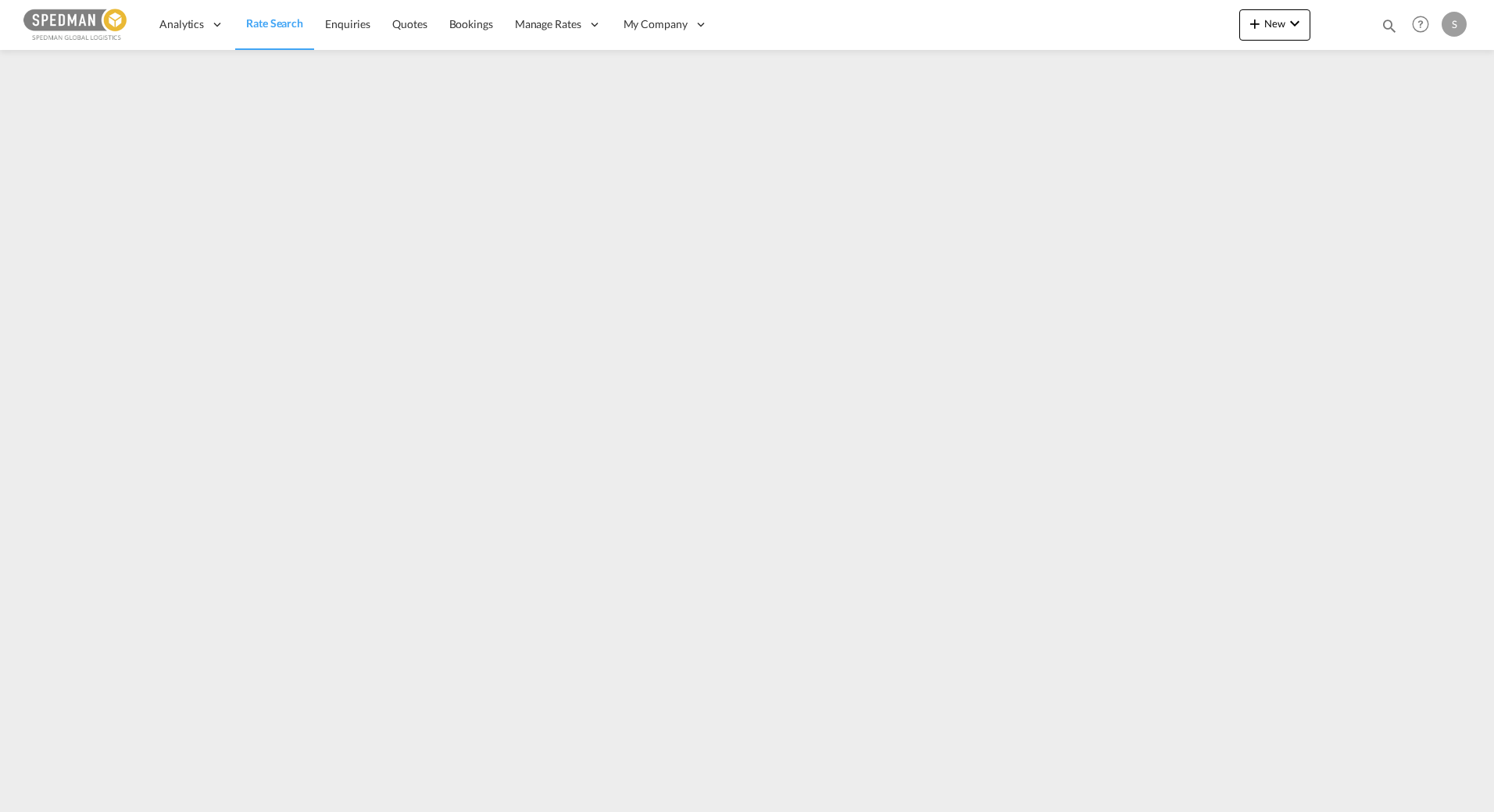
click at [289, 21] on span "Rate Search" at bounding box center [274, 23] width 57 height 13
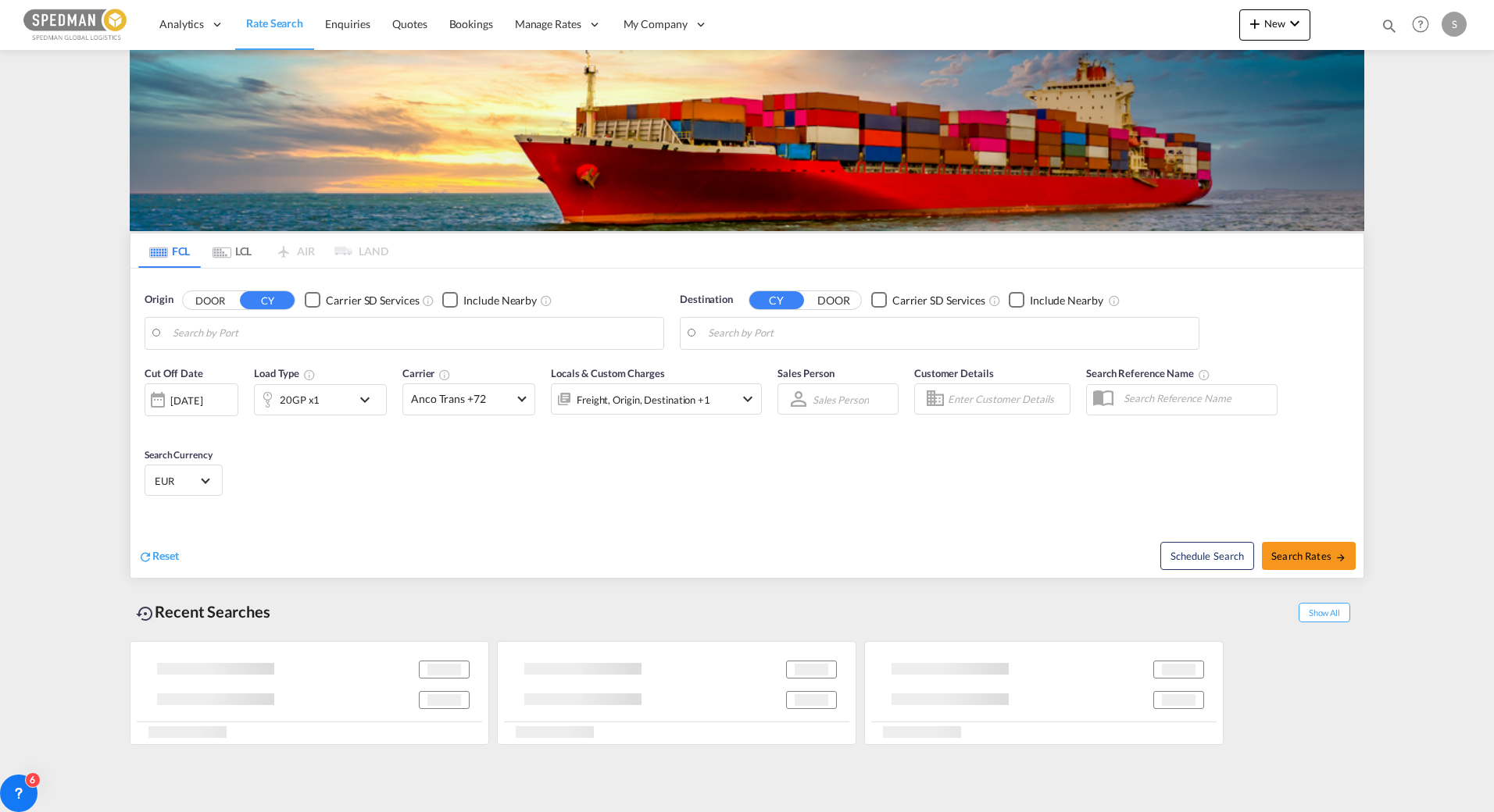
type input "[GEOGRAPHIC_DATA], NOOSL"
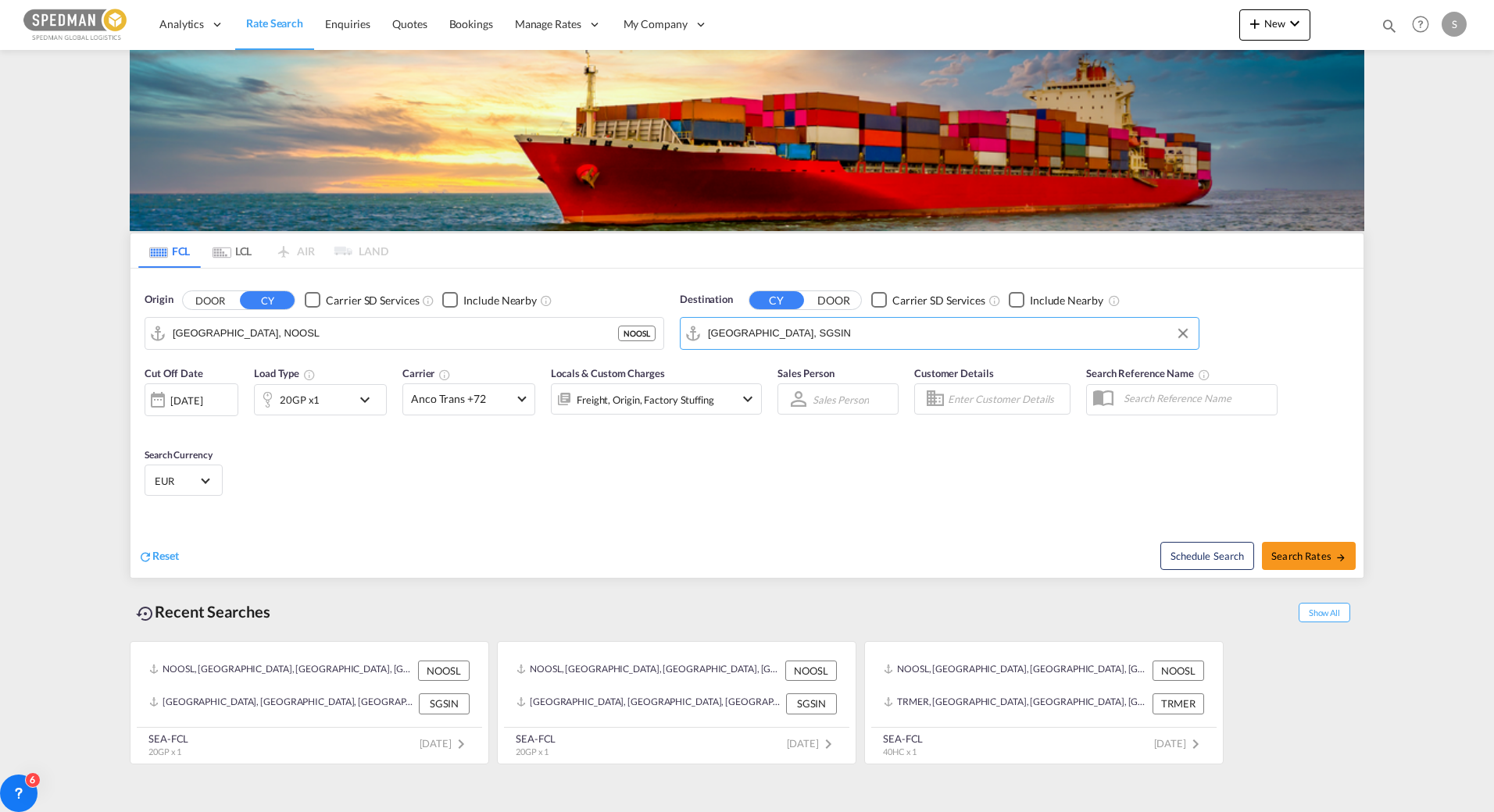
click at [817, 334] on input "[GEOGRAPHIC_DATA], SGSIN" at bounding box center [949, 333] width 483 height 23
click at [745, 389] on div "[PERSON_NAME], HR [GEOGRAPHIC_DATA] INSON" at bounding box center [829, 376] width 297 height 47
type input "Sonipat, HR, INSON"
click at [451, 398] on span "Anco Trans +72" at bounding box center [462, 399] width 102 height 16
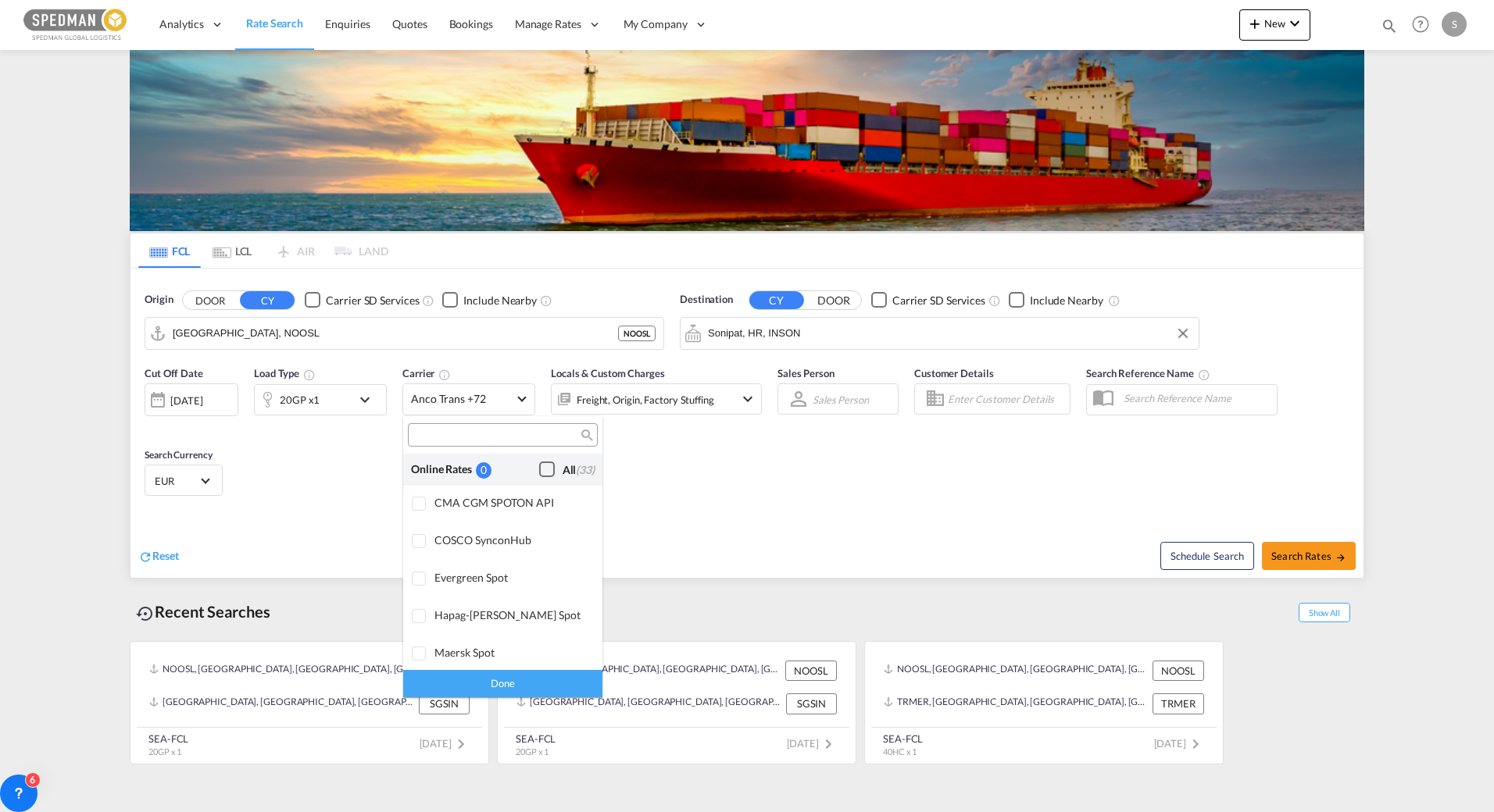
click at [539, 472] on div "Checkbox No Ink" at bounding box center [546, 469] width 16 height 16
click at [362, 400] on md-backdrop at bounding box center [747, 406] width 1494 height 812
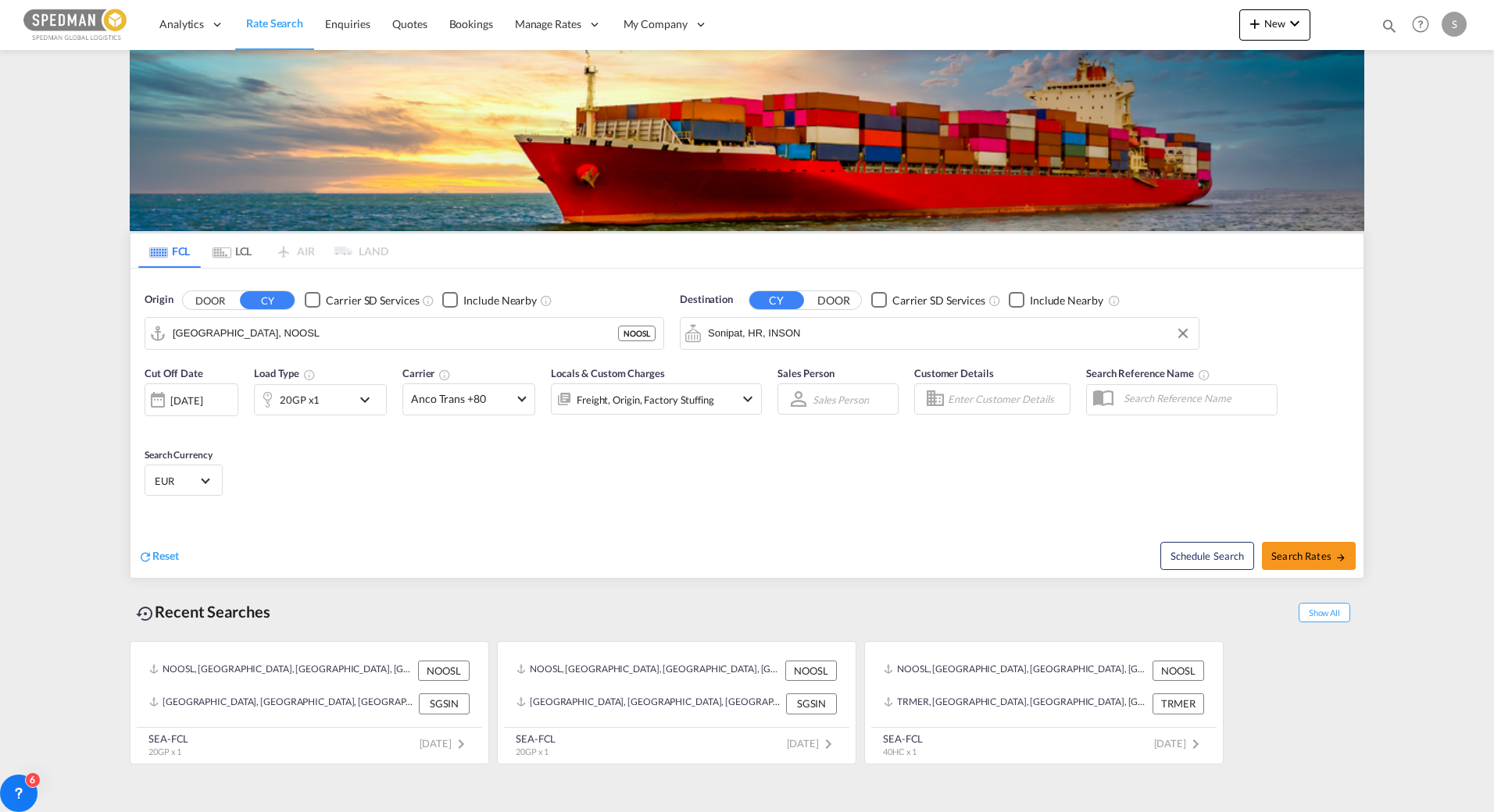
click at [362, 400] on md-icon "icon-chevron-down" at bounding box center [369, 399] width 27 height 19
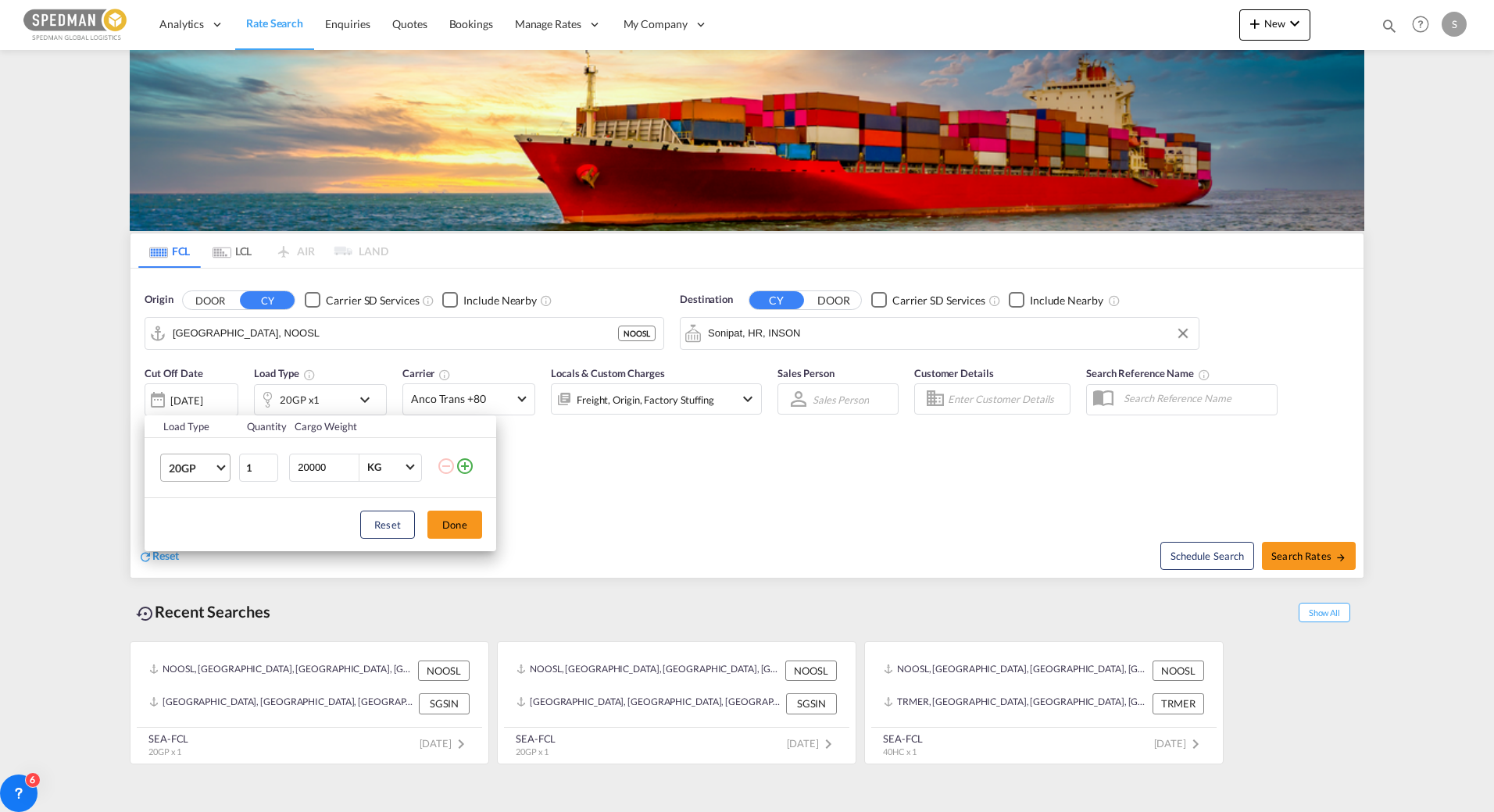
click at [216, 463] on md-select-value "20GP" at bounding box center [198, 468] width 62 height 27
click at [202, 534] on md-option "40HC" at bounding box center [210, 542] width 106 height 37
click at [270, 464] on input "2" at bounding box center [258, 468] width 39 height 28
click at [270, 464] on input "3" at bounding box center [258, 468] width 39 height 28
click at [270, 464] on input "4" at bounding box center [258, 468] width 39 height 28
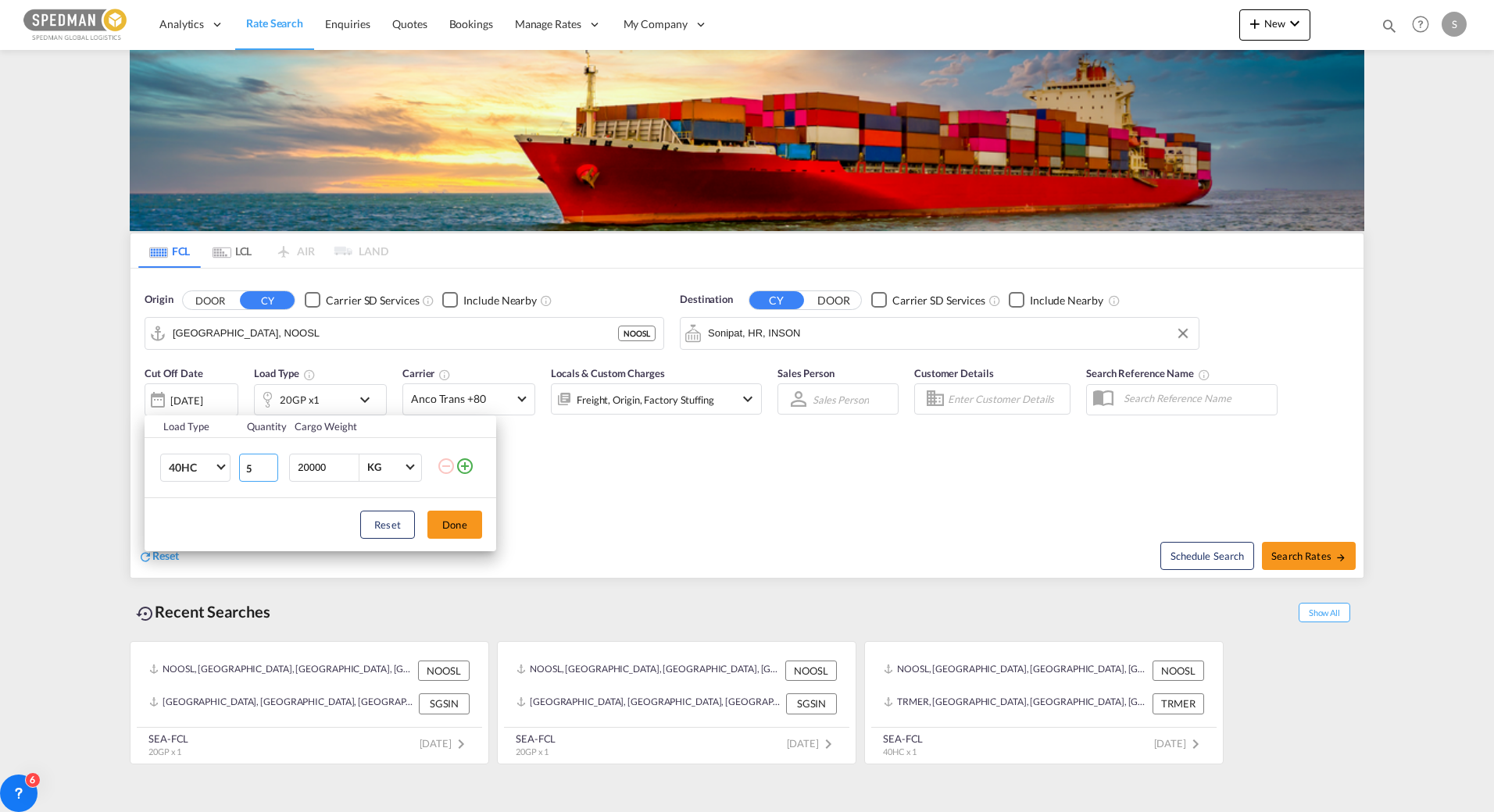
click at [270, 464] on input "5" at bounding box center [258, 468] width 39 height 28
click at [270, 464] on input "6" at bounding box center [258, 468] width 39 height 28
click at [270, 464] on input "7" at bounding box center [258, 468] width 39 height 28
click at [270, 464] on input "8" at bounding box center [258, 468] width 39 height 28
type input "9"
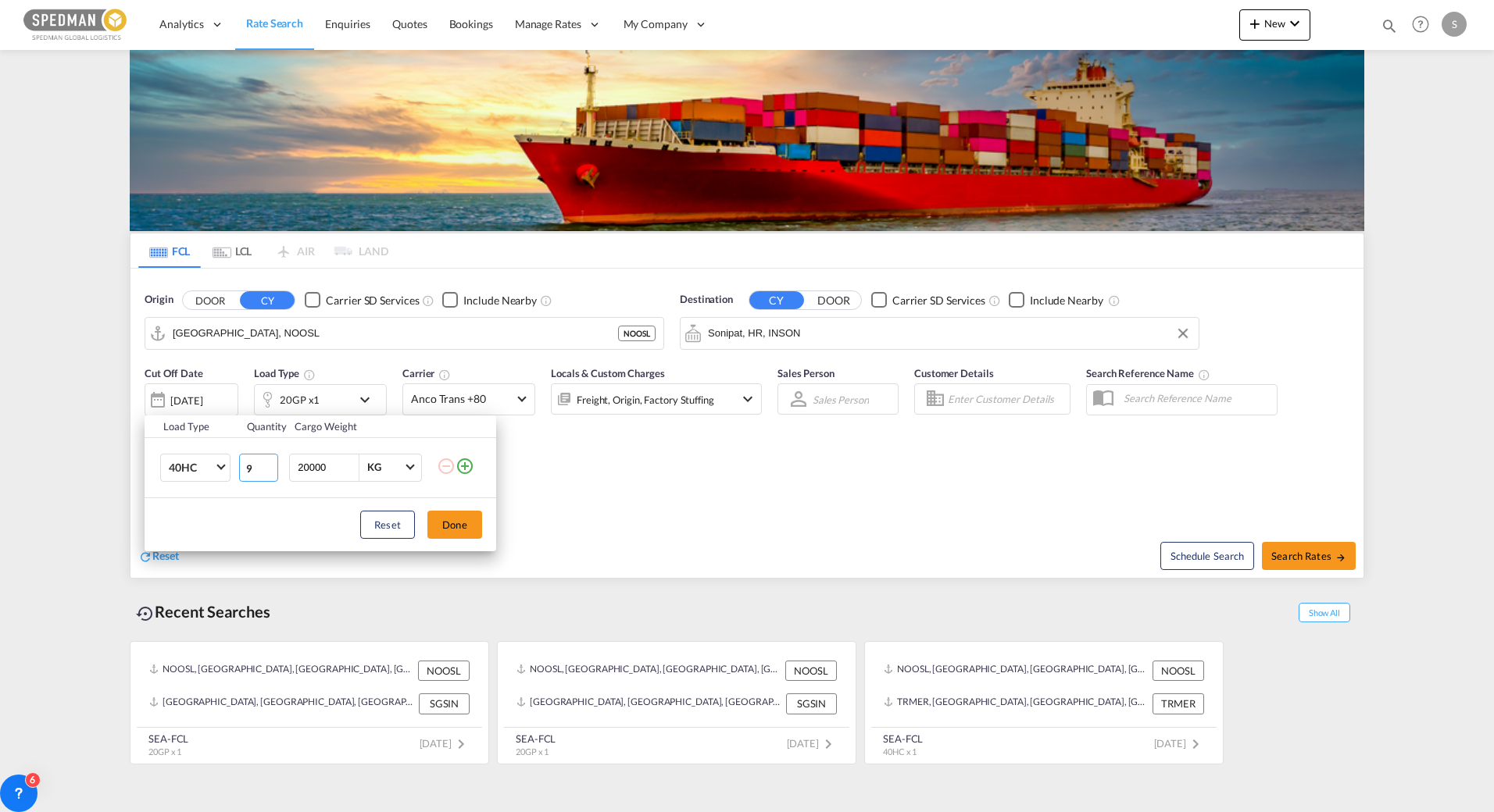
click at [270, 464] on input "9" at bounding box center [258, 468] width 39 height 28
click at [455, 530] on button "Done" at bounding box center [455, 524] width 55 height 28
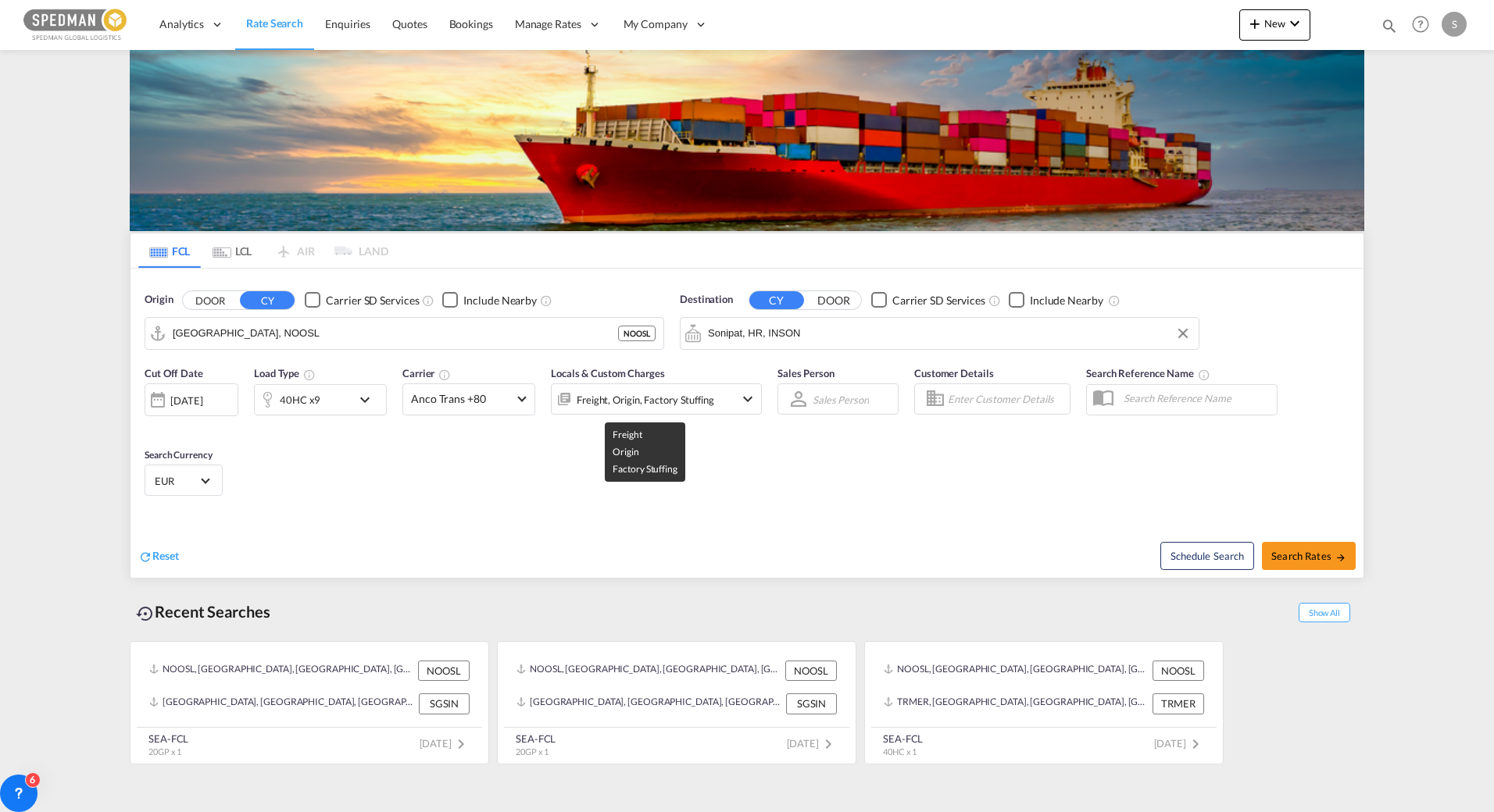
click at [623, 403] on div "Freight, Origin, Factory Stuffing" at bounding box center [646, 399] width 138 height 22
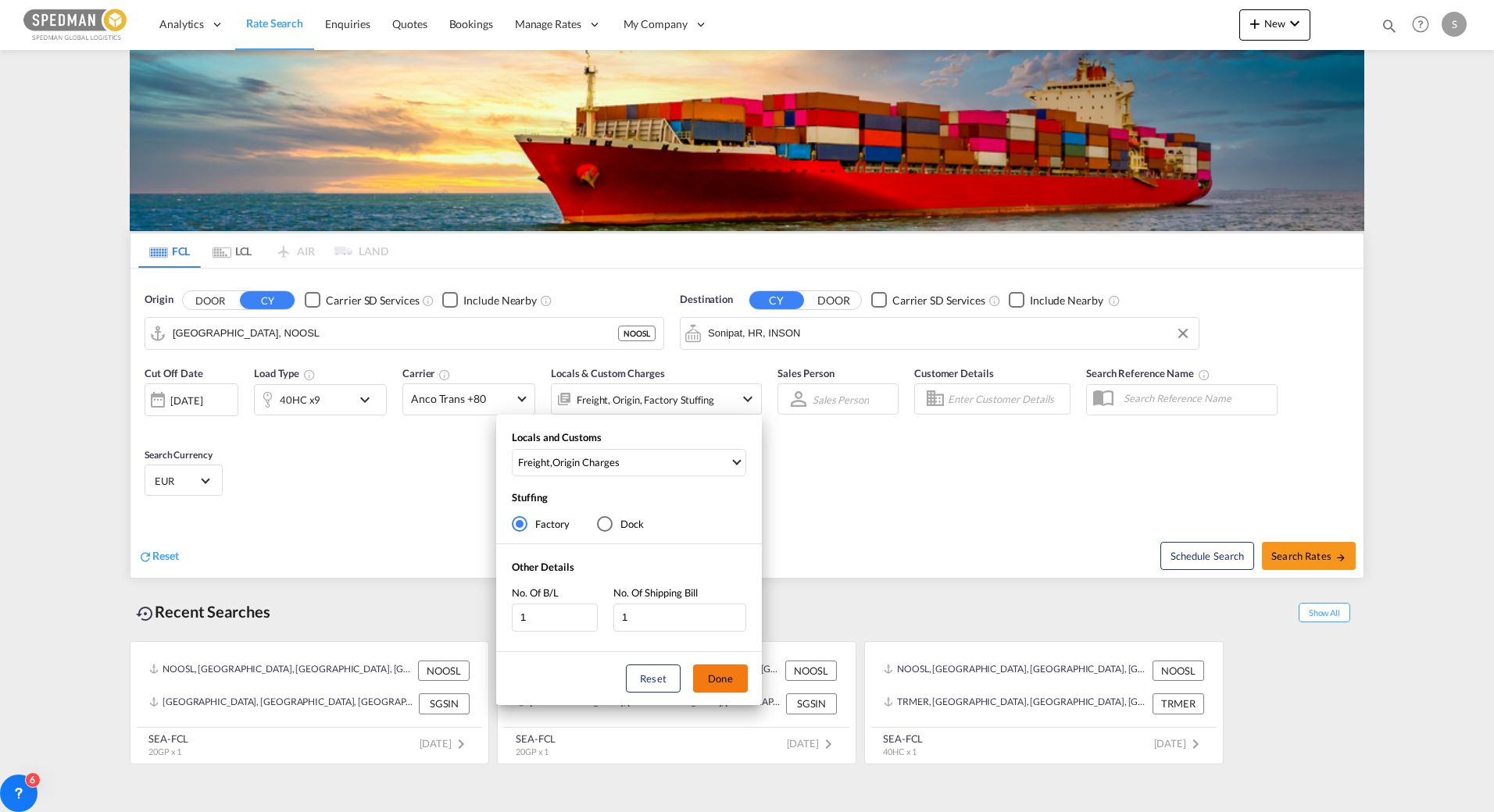
click at [712, 677] on button "Done" at bounding box center [720, 679] width 55 height 28
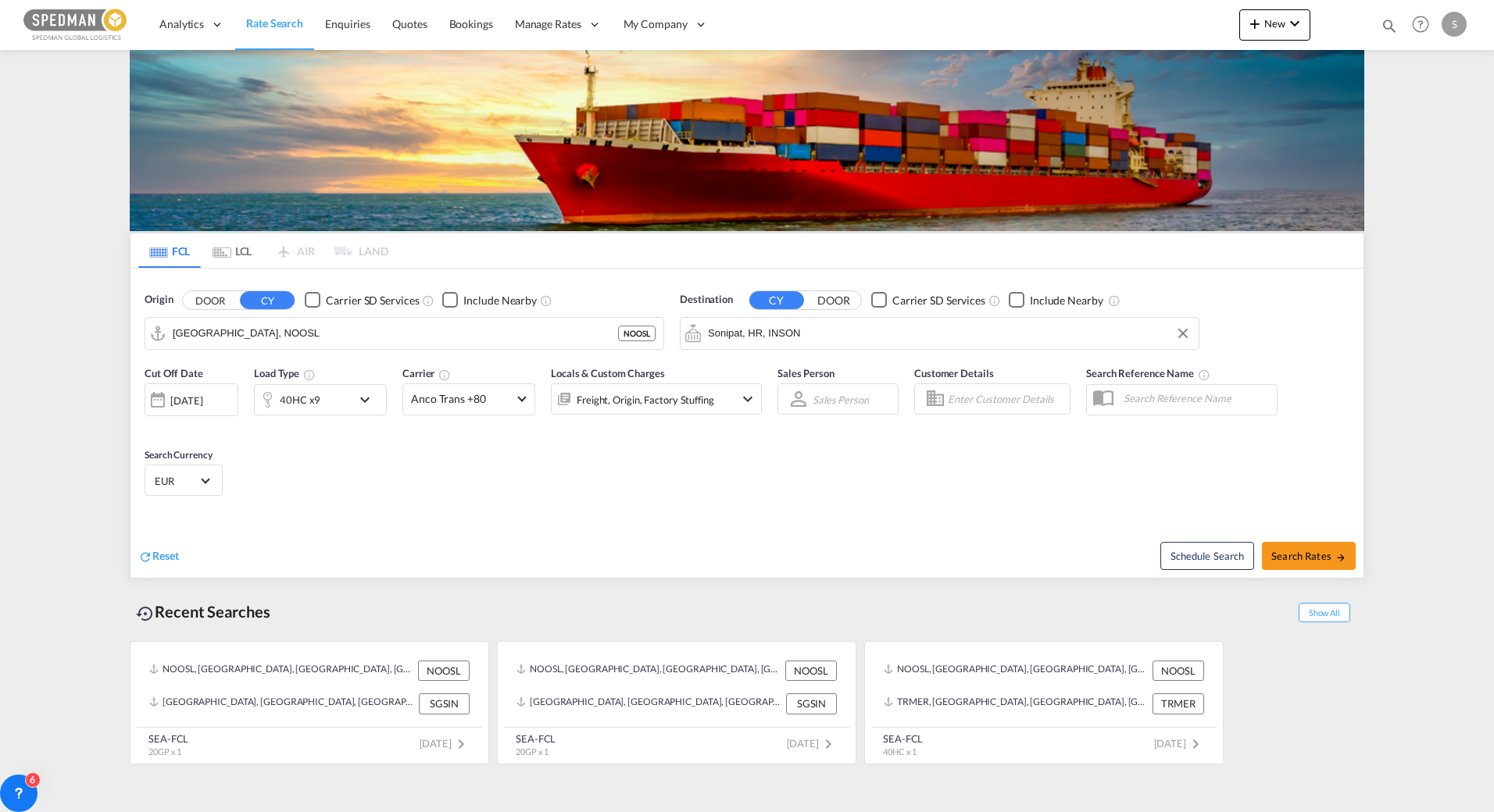
click at [743, 399] on md-icon "icon-chevron-down" at bounding box center [748, 399] width 19 height 19
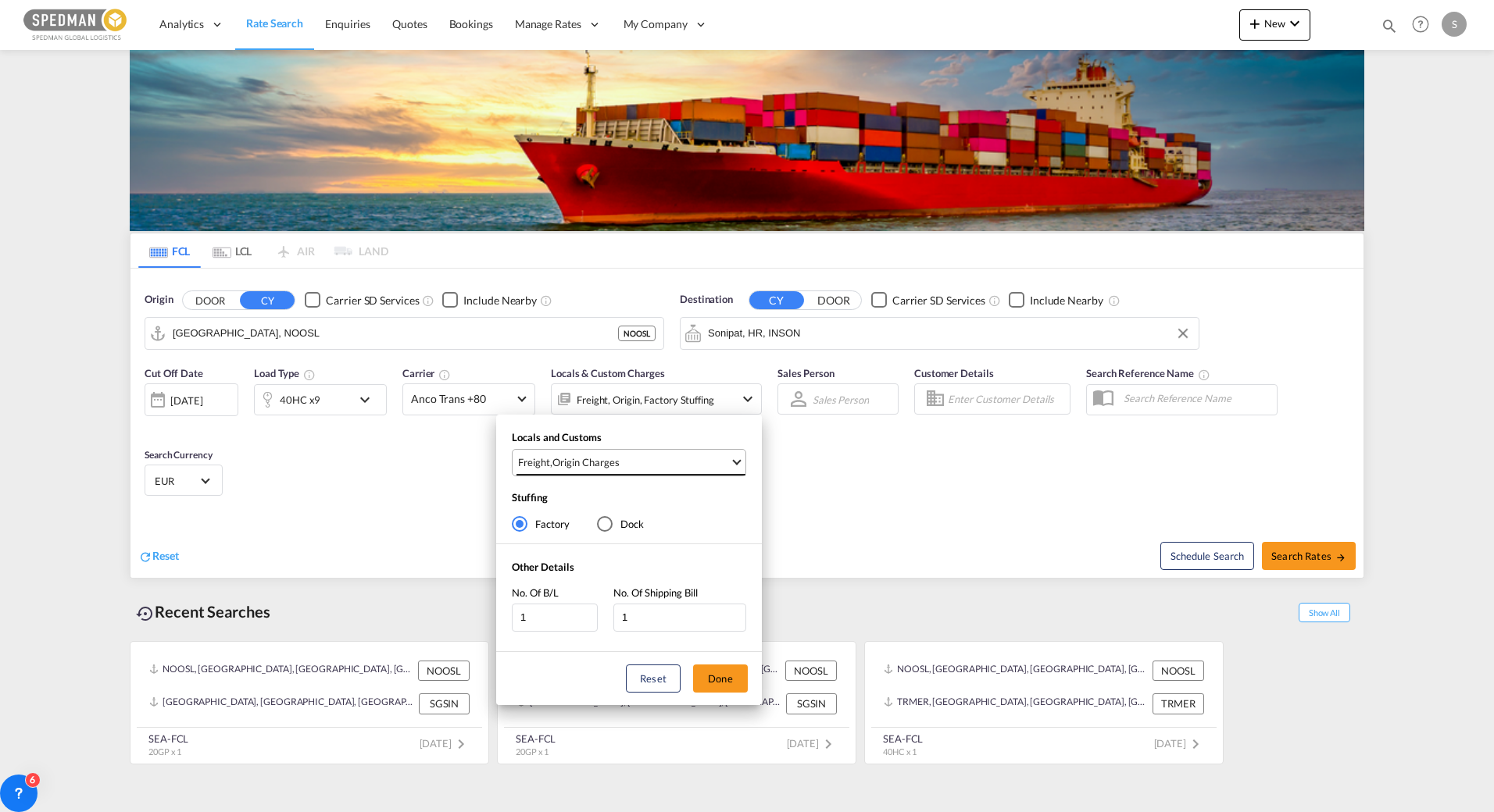
click at [730, 462] on md-select-value "Freight , Origin Charges" at bounding box center [631, 462] width 229 height 26
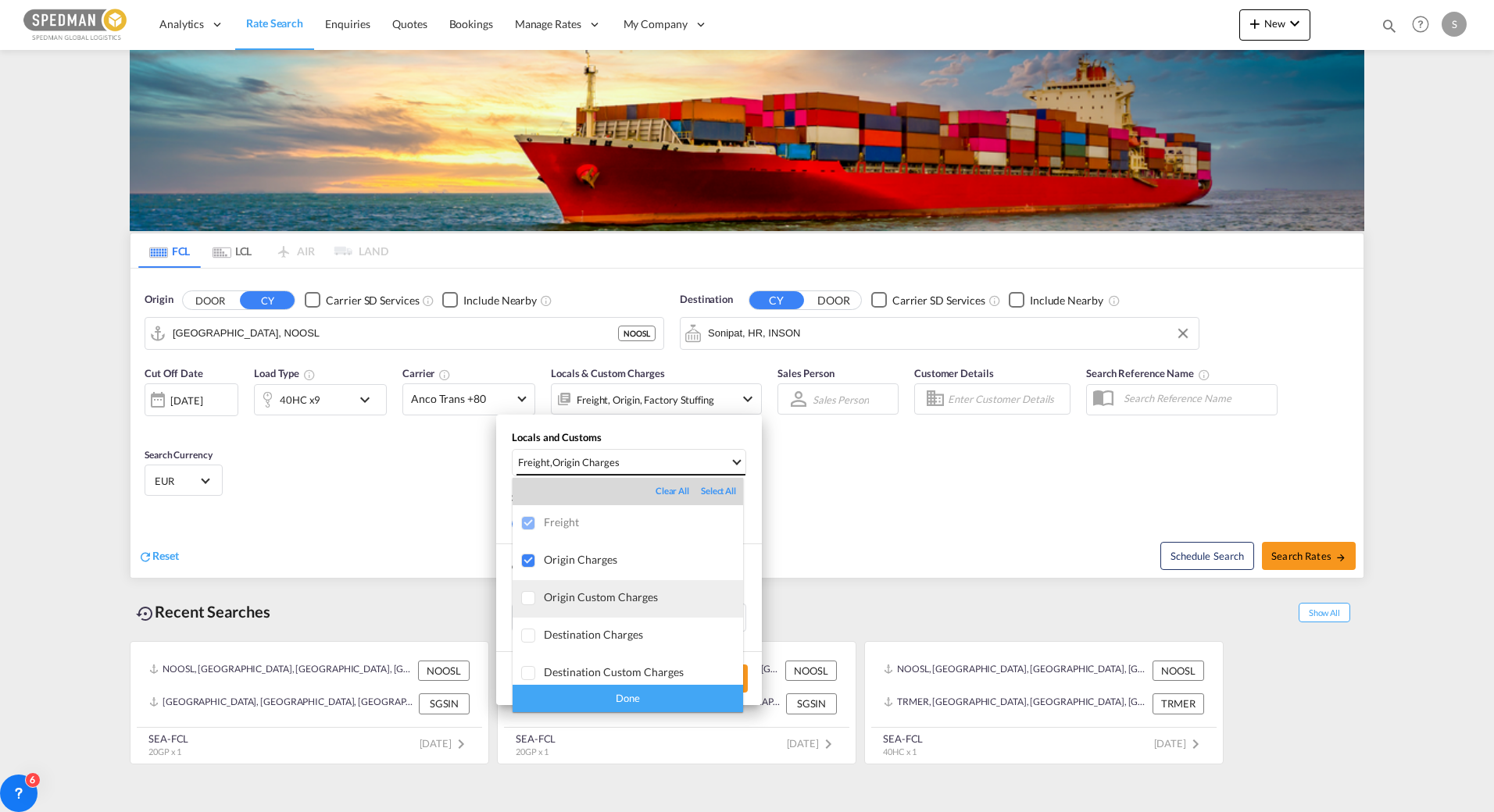
scroll to position [7, 0]
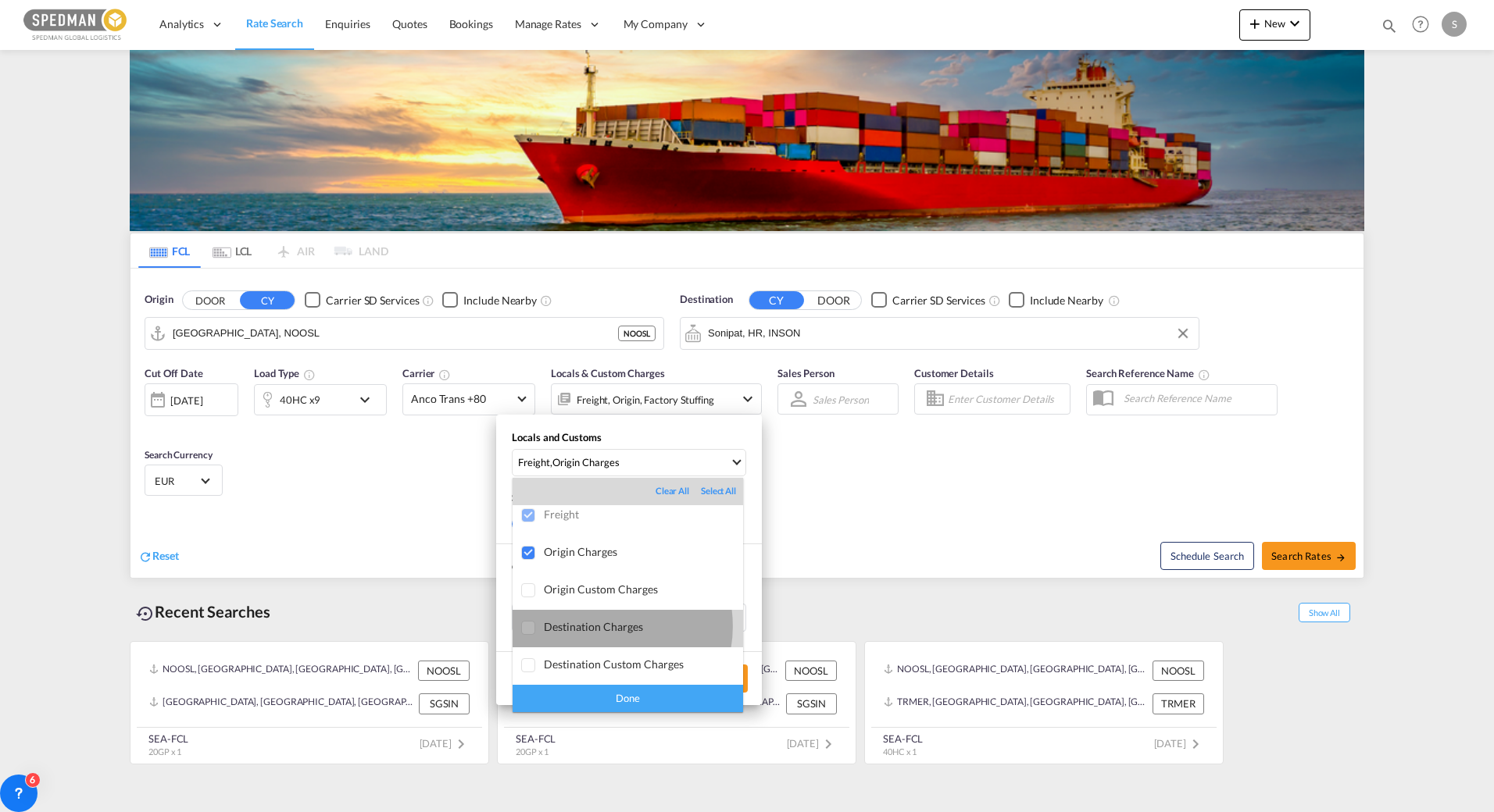
click at [603, 626] on div "Destination Charges" at bounding box center [643, 626] width 199 height 13
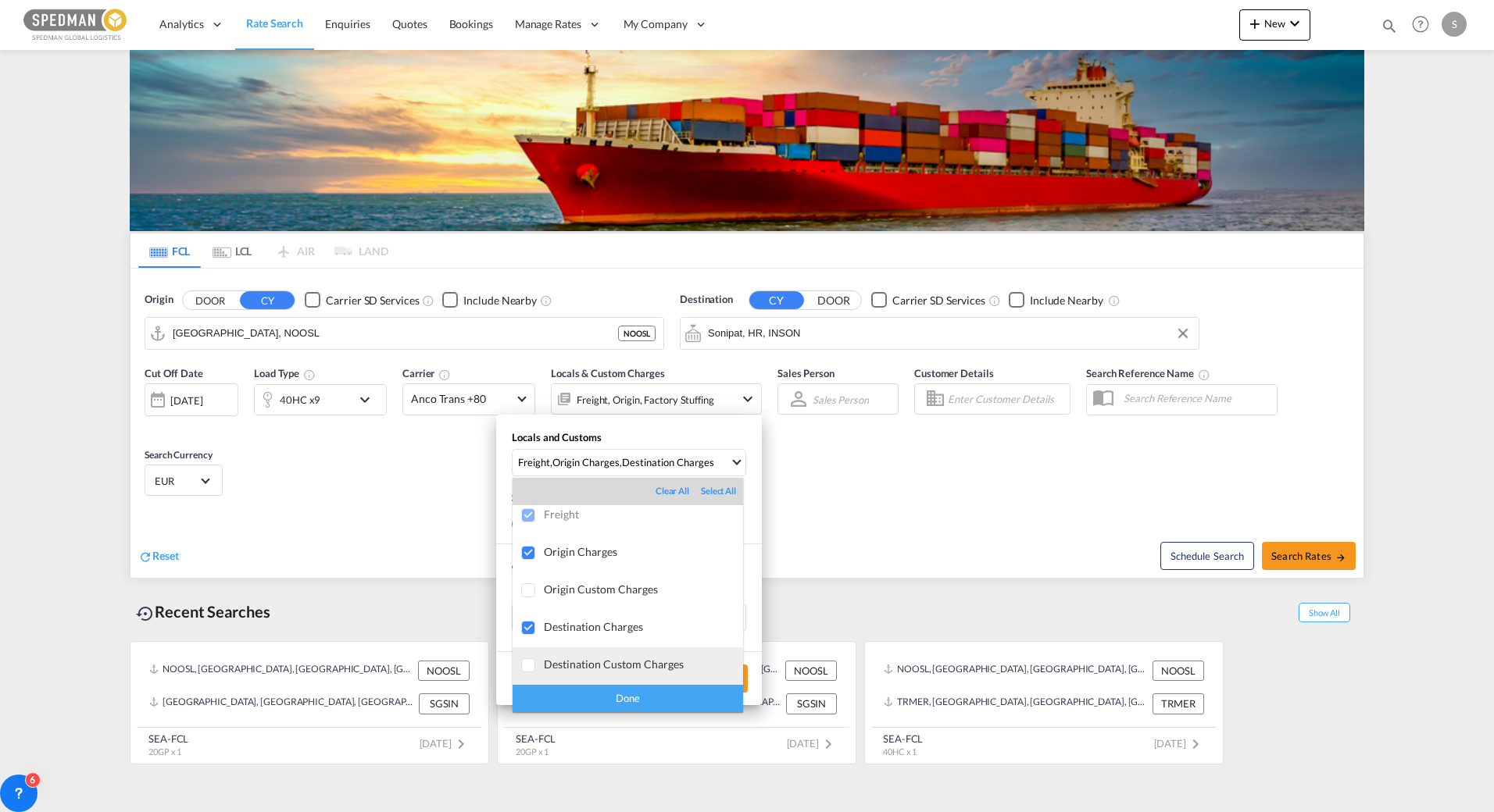
click at [603, 662] on div "Destination Custom Charges" at bounding box center [643, 665] width 199 height 13
click at [633, 694] on div "Done" at bounding box center [628, 698] width 230 height 27
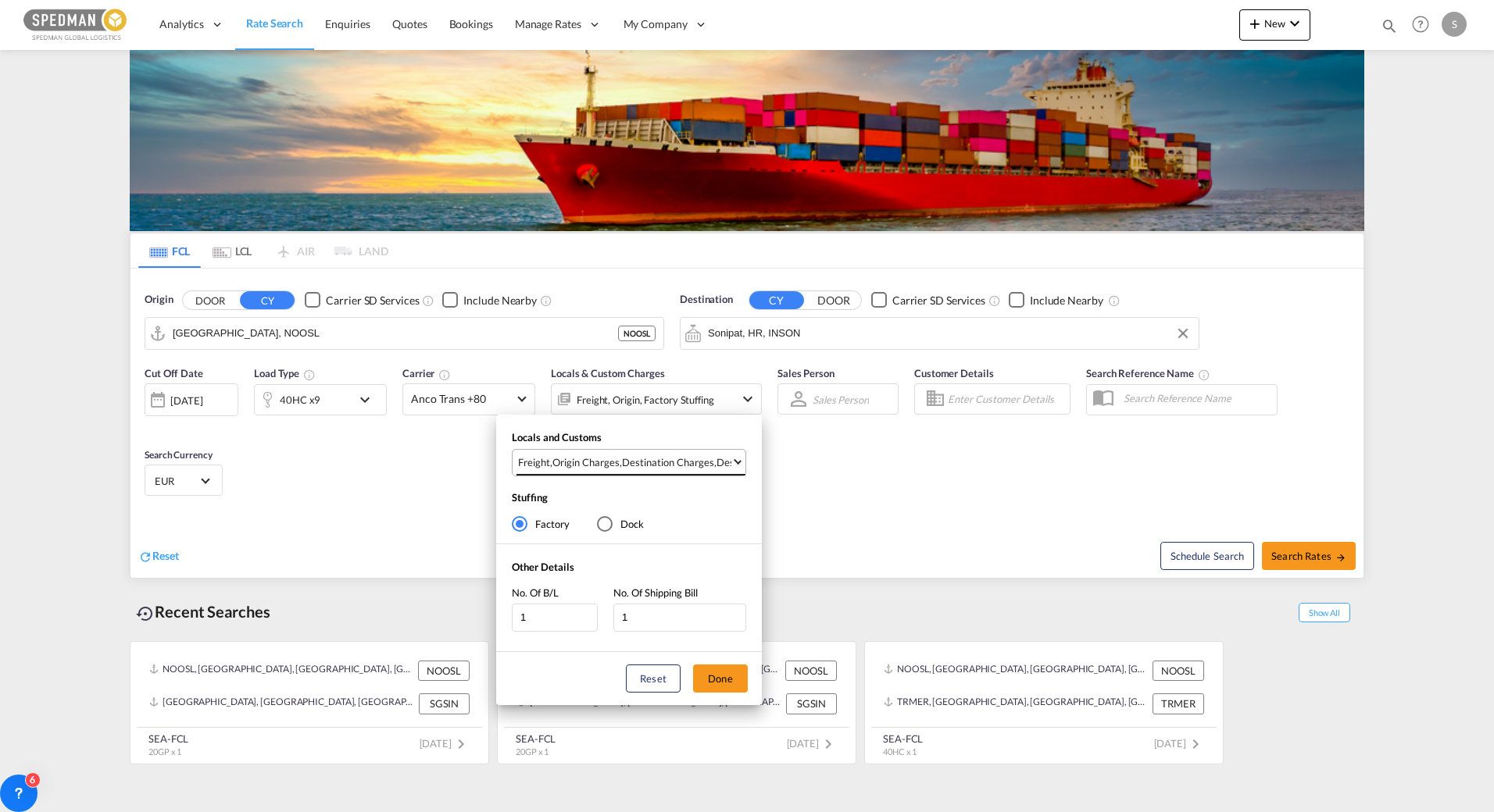
click at [649, 456] on div "Destination Charges" at bounding box center [667, 462] width 92 height 14
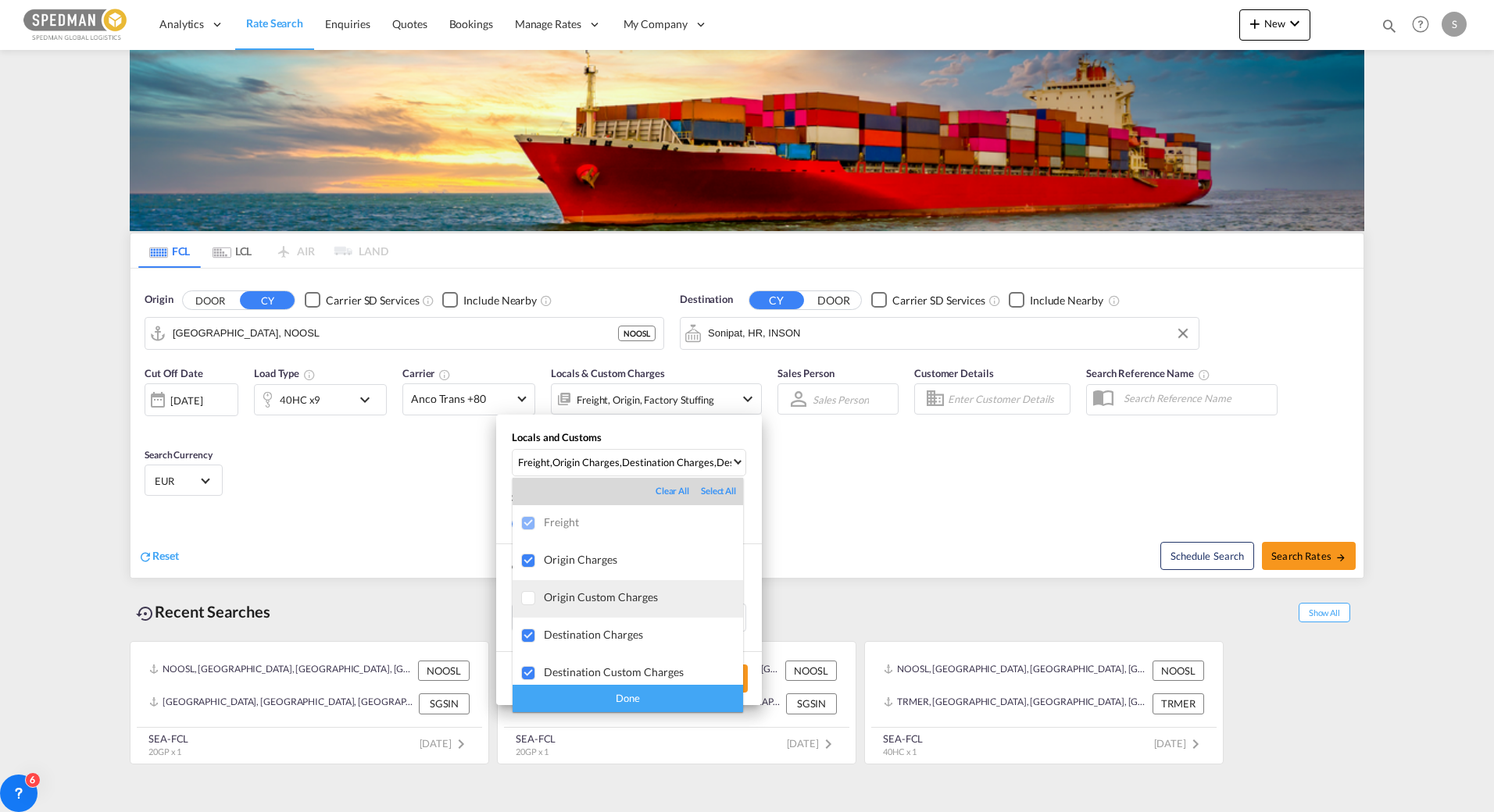
click at [588, 588] on md-option "Origin Custom Charges" at bounding box center [628, 598] width 230 height 37
click at [612, 697] on div "Done" at bounding box center [628, 698] width 230 height 27
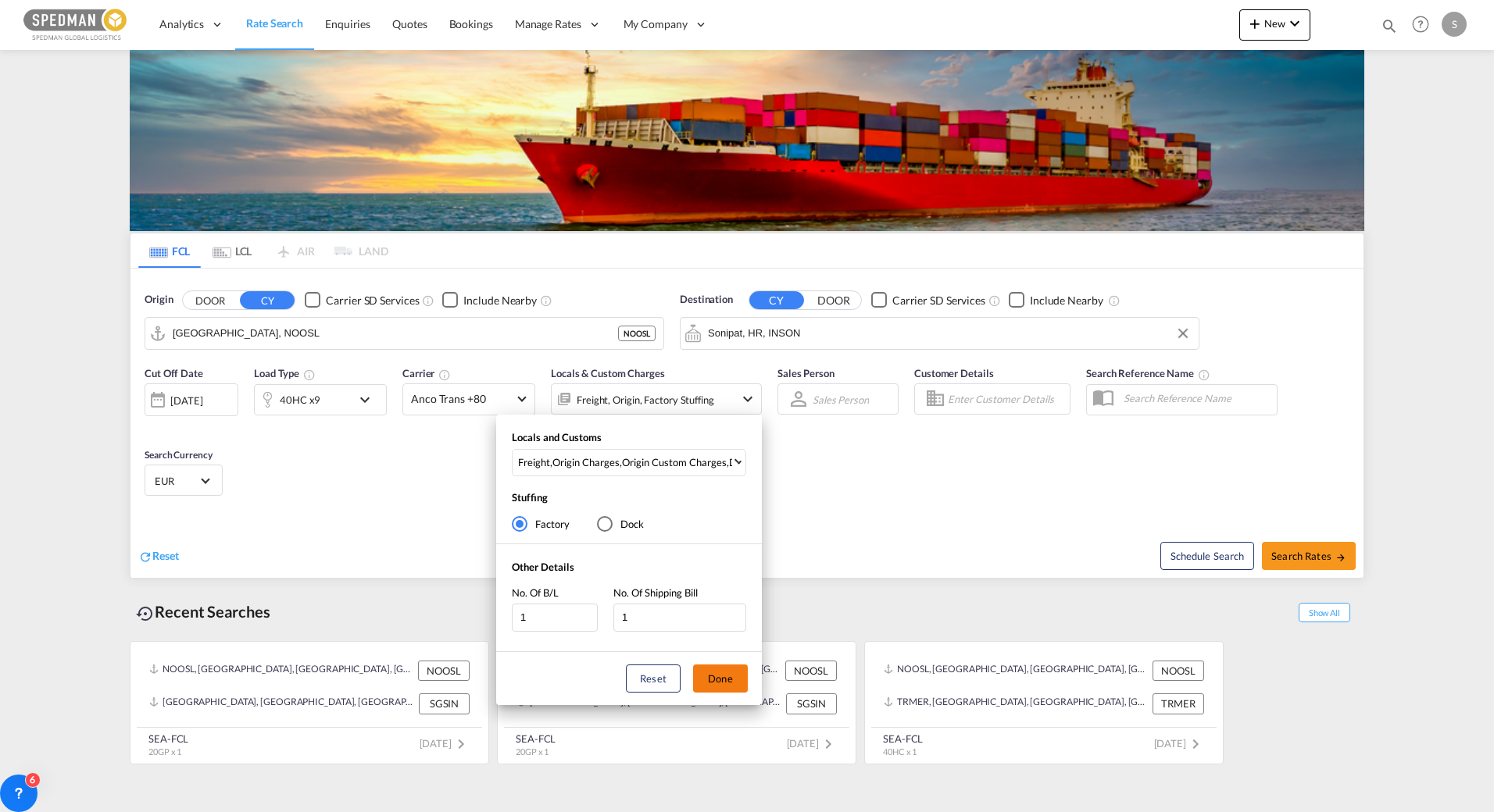
click at [712, 685] on button "Done" at bounding box center [720, 679] width 55 height 28
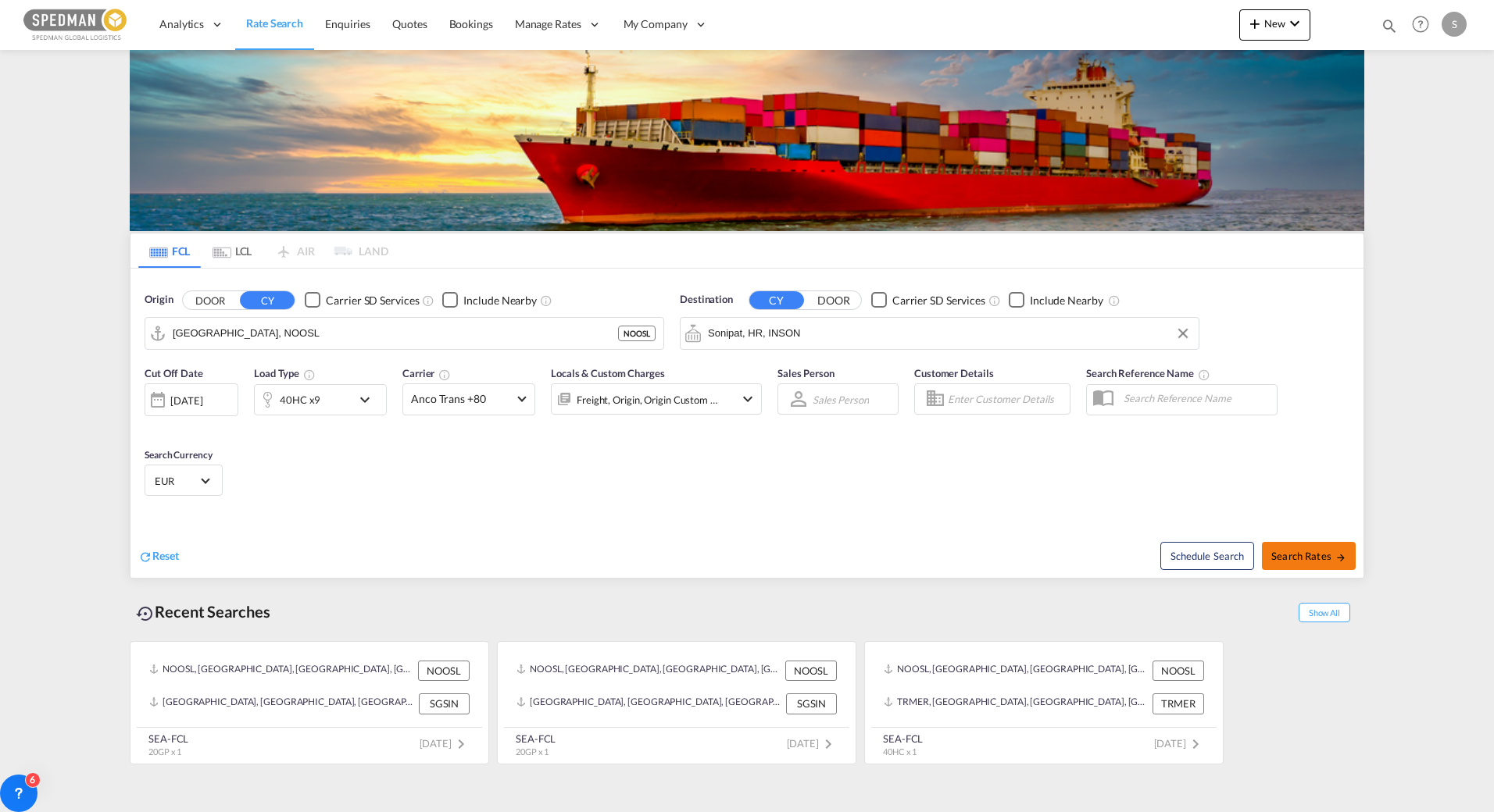
click at [1323, 552] on span "Search Rates" at bounding box center [1309, 556] width 75 height 12
type input "NOOSL to INSON / [DATE]"
